Goal: Check status: Check status

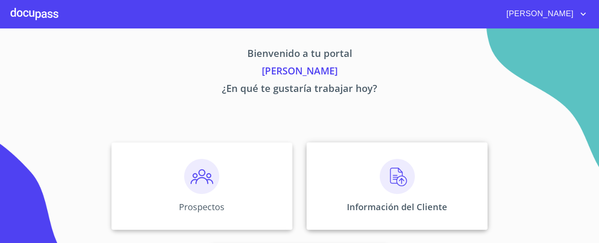
click at [389, 183] on img at bounding box center [397, 176] width 35 height 35
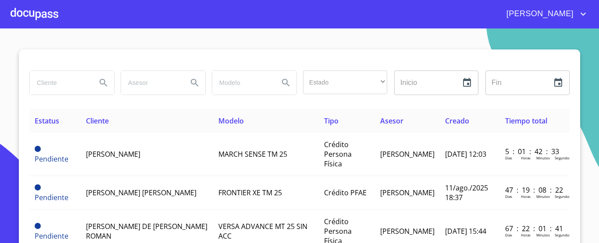
click at [47, 89] on input "search" at bounding box center [60, 83] width 60 height 24
click at [67, 85] on input "[PERSON_NAME]" at bounding box center [60, 83] width 60 height 24
type input "[PERSON_NAME]"
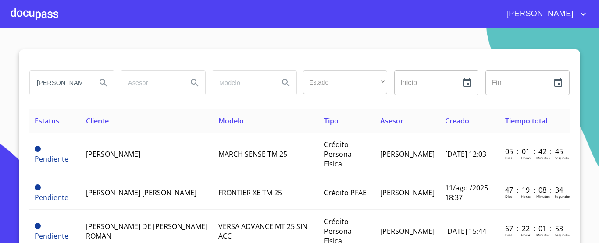
click at [101, 81] on icon "Search" at bounding box center [103, 82] width 7 height 7
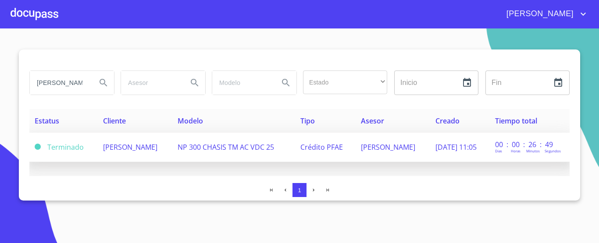
click at [169, 139] on td "[PERSON_NAME]" at bounding box center [135, 147] width 75 height 29
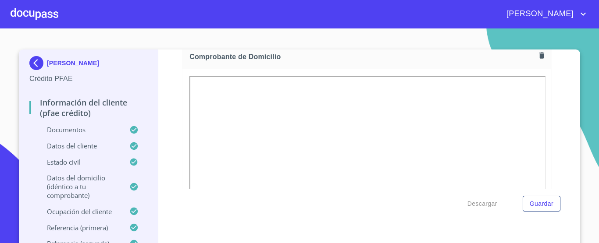
scroll to position [502, 0]
